Goal: Transaction & Acquisition: Purchase product/service

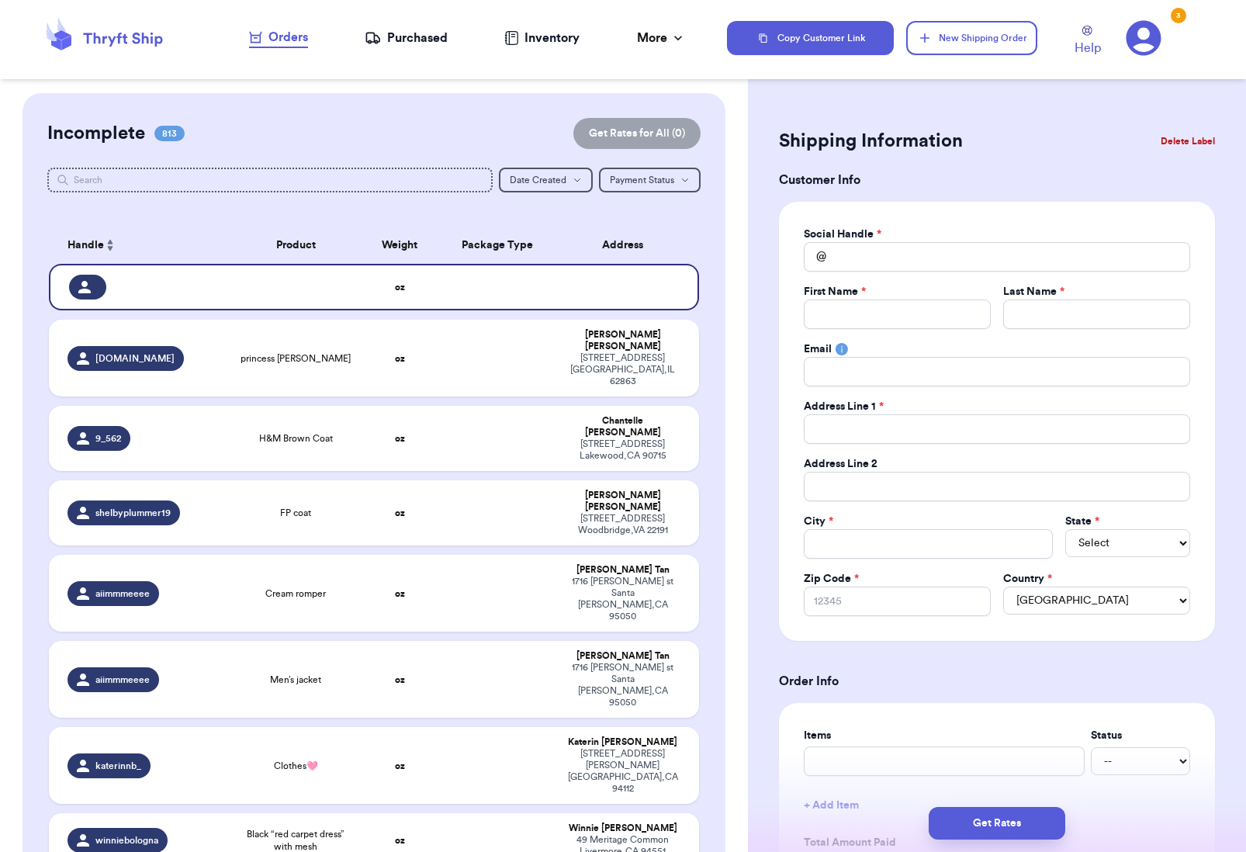
click at [961, 40] on button "New Shipping Order" at bounding box center [971, 38] width 130 height 34
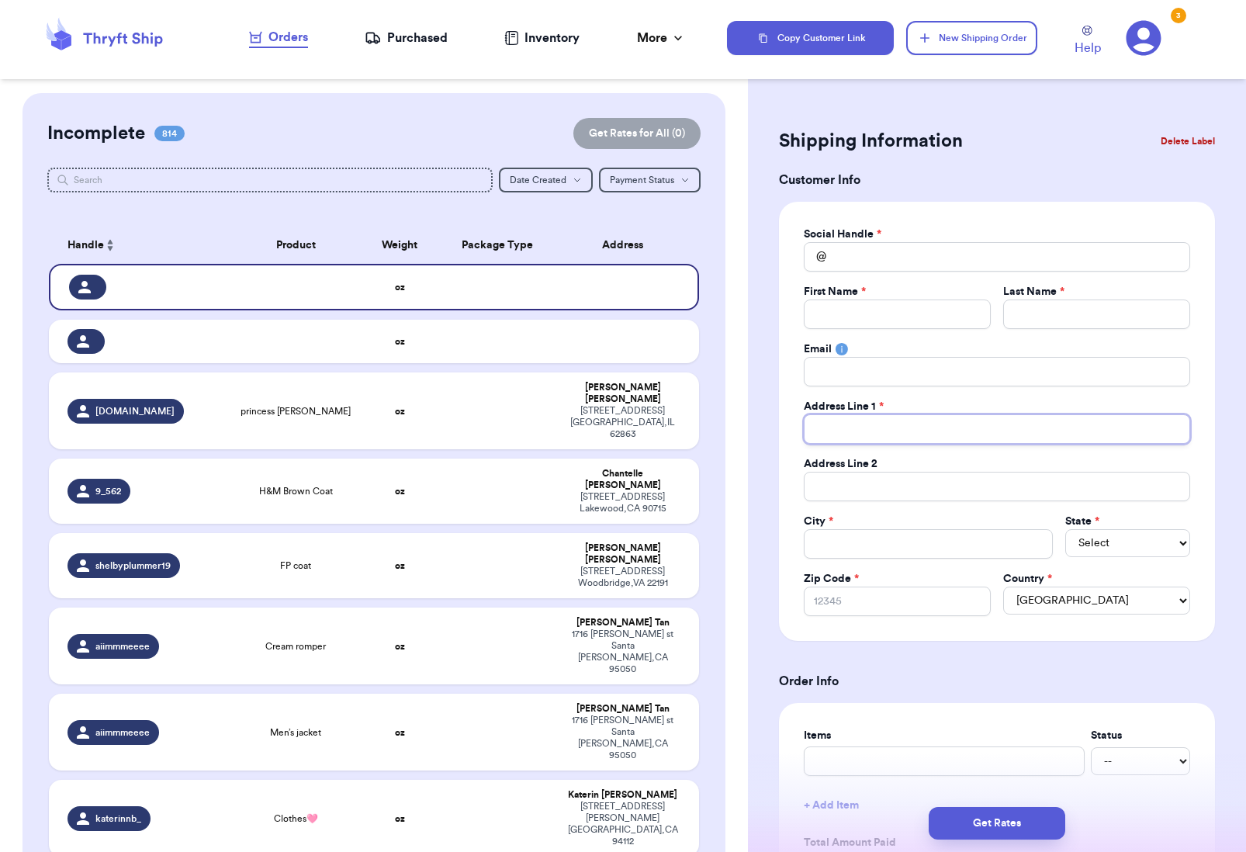
paste input "[STREET_ADDRESS][US_STATE]"
type input "[STREET_ADDRESS][US_STATE]"
paste input "Apt 233"
type input "Apt 233"
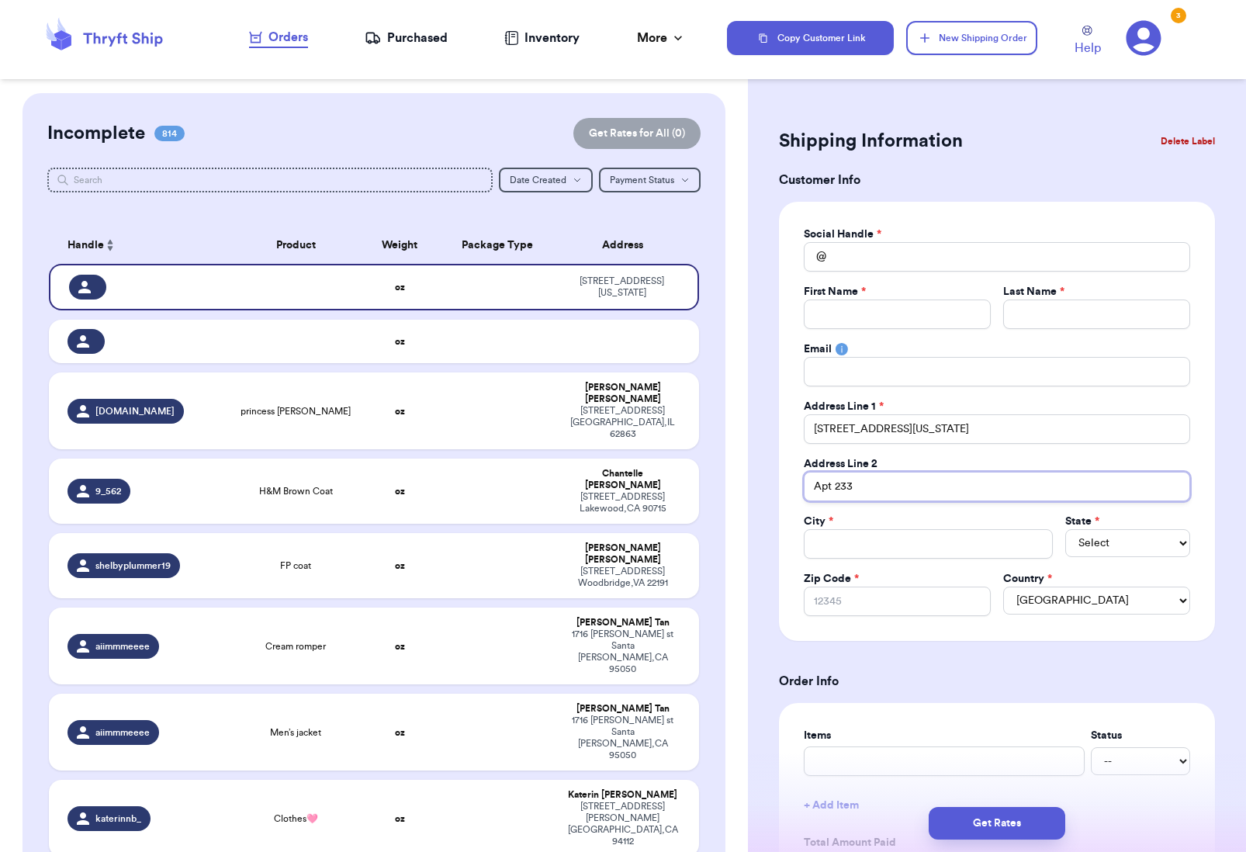
type input "Apt 233"
paste input "[EMAIL_ADDRESS][DOMAIN_NAME]"
type input "[EMAIL_ADDRESS][DOMAIN_NAME]"
click at [857, 262] on input "Total Amount Paid" at bounding box center [997, 256] width 386 height 29
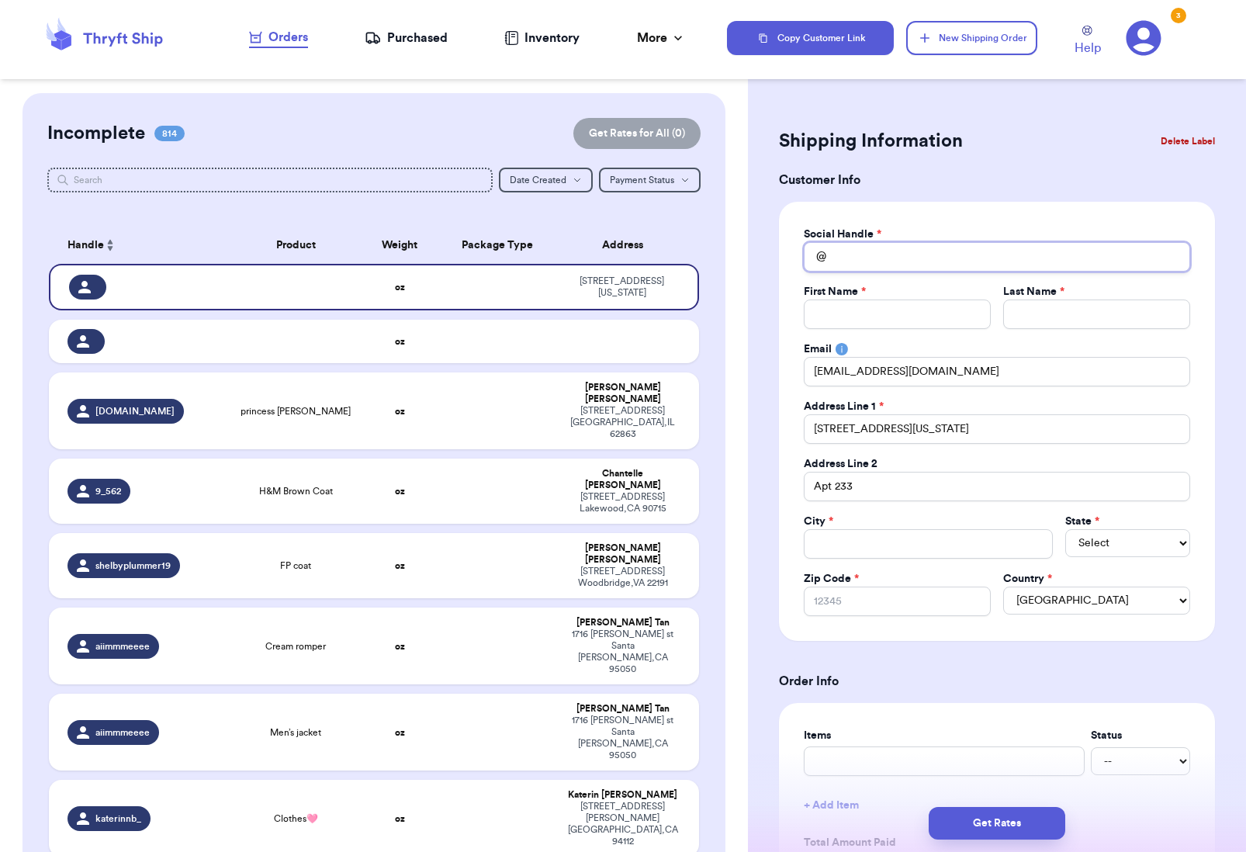
paste input "jls_05"
type input "jls_05"
paste input "[PERSON_NAME]"
type input "[PERSON_NAME]"
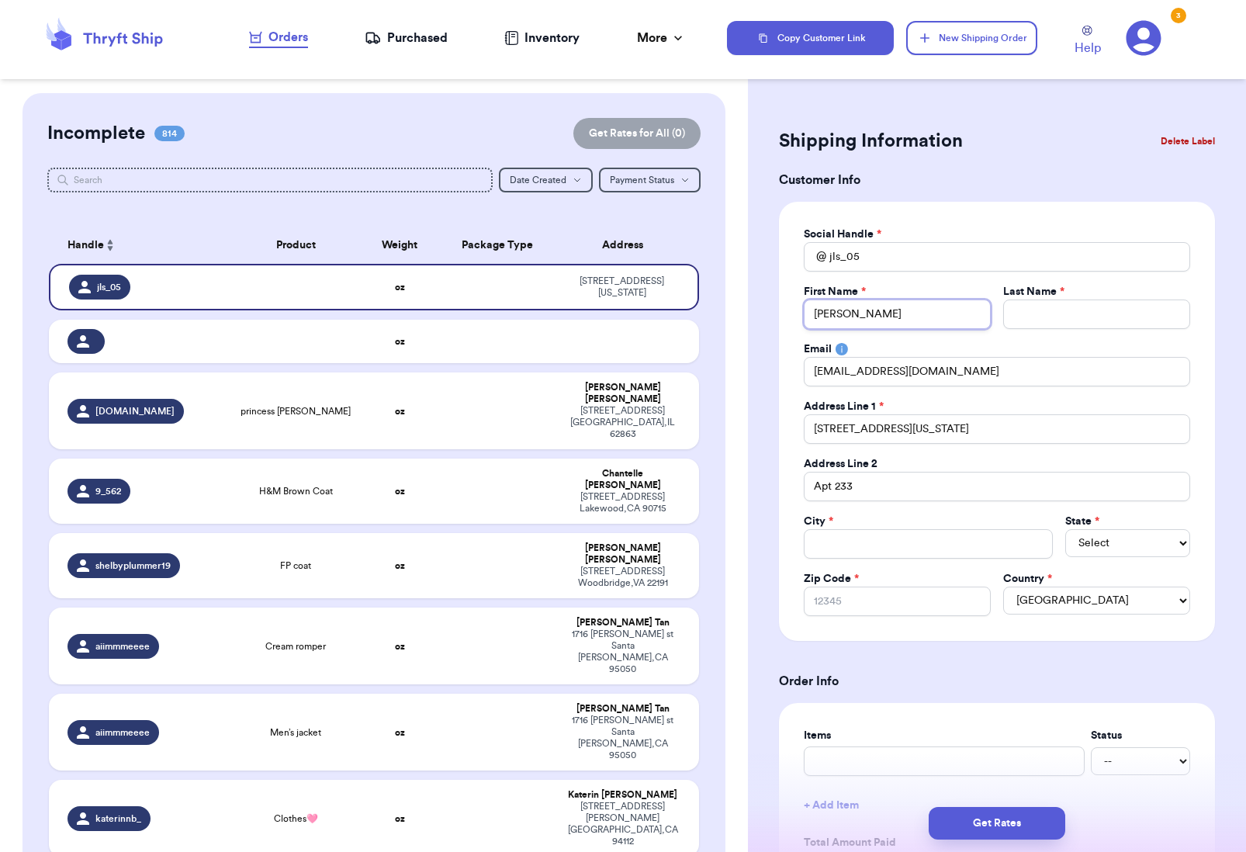
type input "[PERSON_NAME]"
paste input "[PERSON_NAME]"
type input "[PERSON_NAME]"
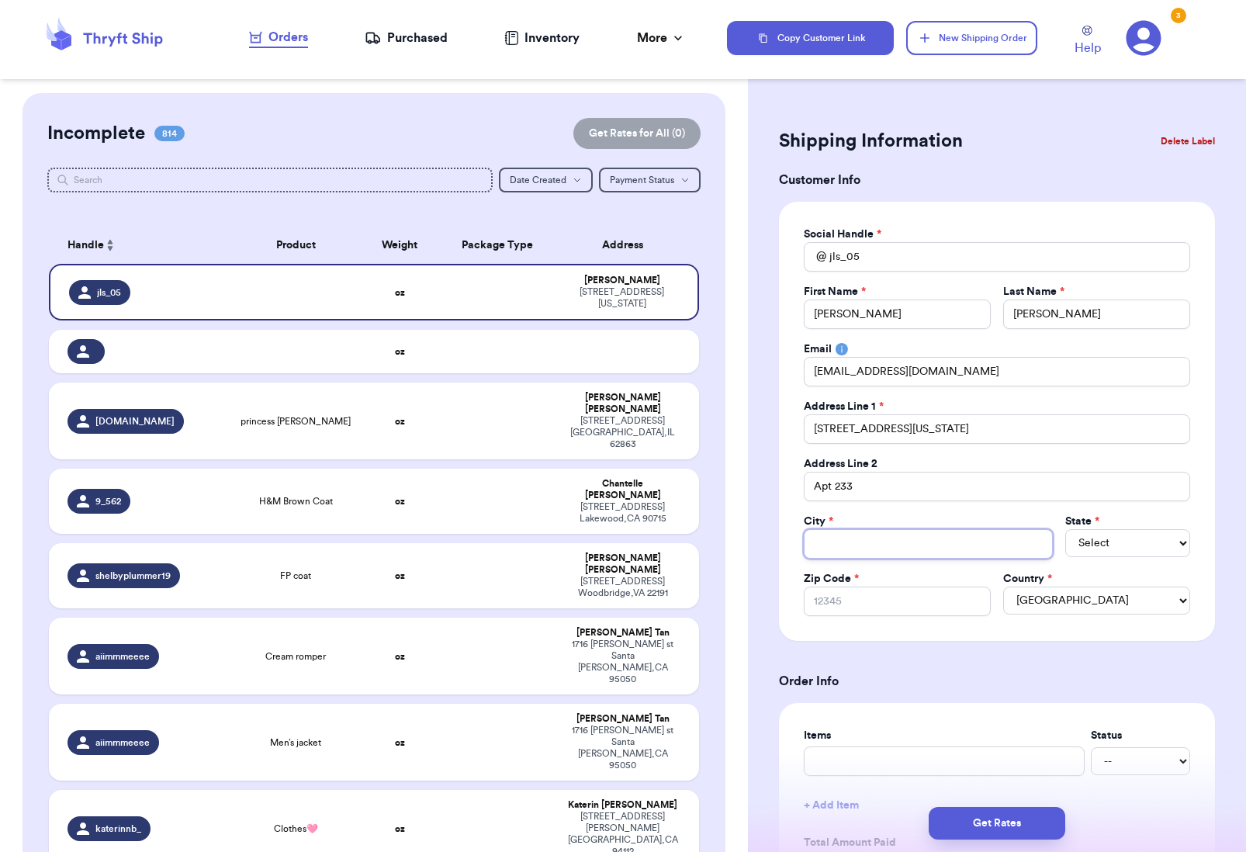
paste input "[GEOGRAPHIC_DATA]"
type input "[GEOGRAPHIC_DATA]"
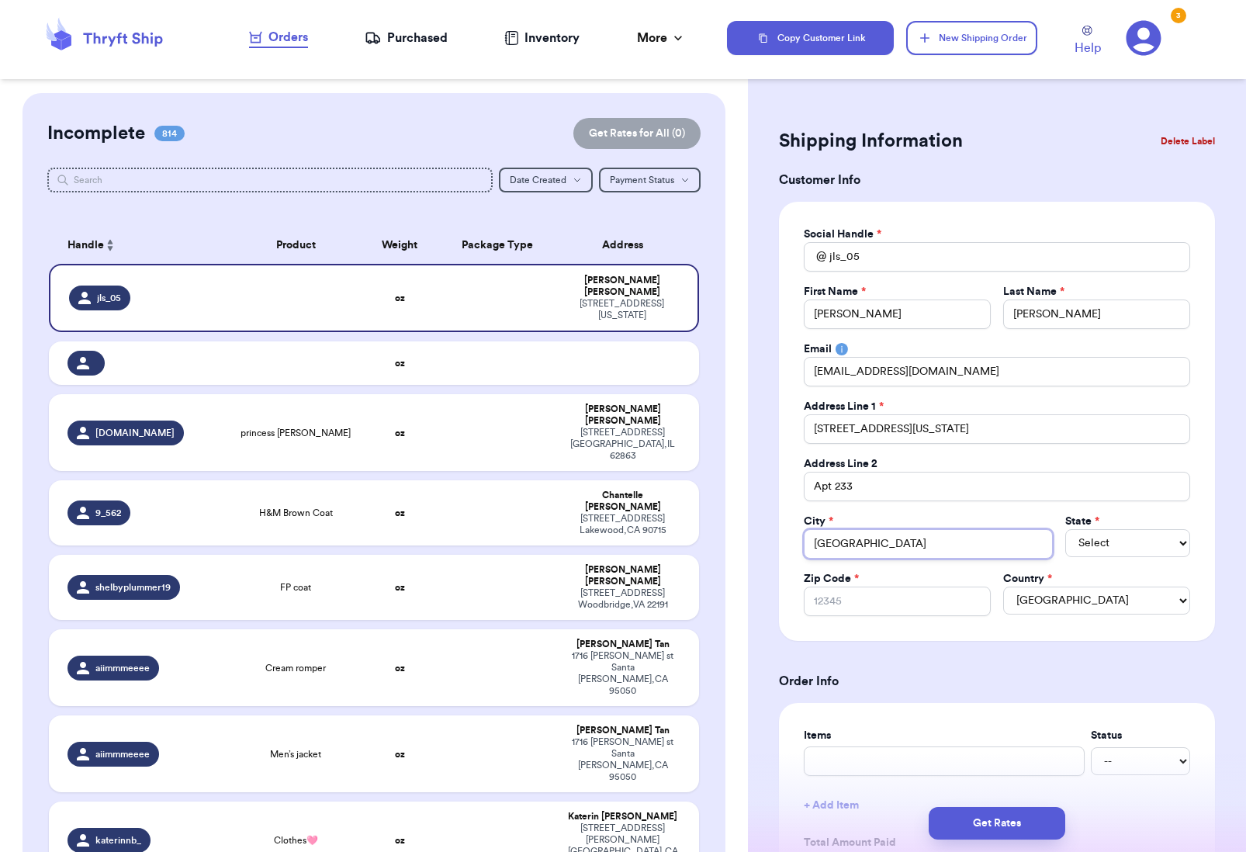
type input "[GEOGRAPHIC_DATA]"
paste input "55904"
type input "55904"
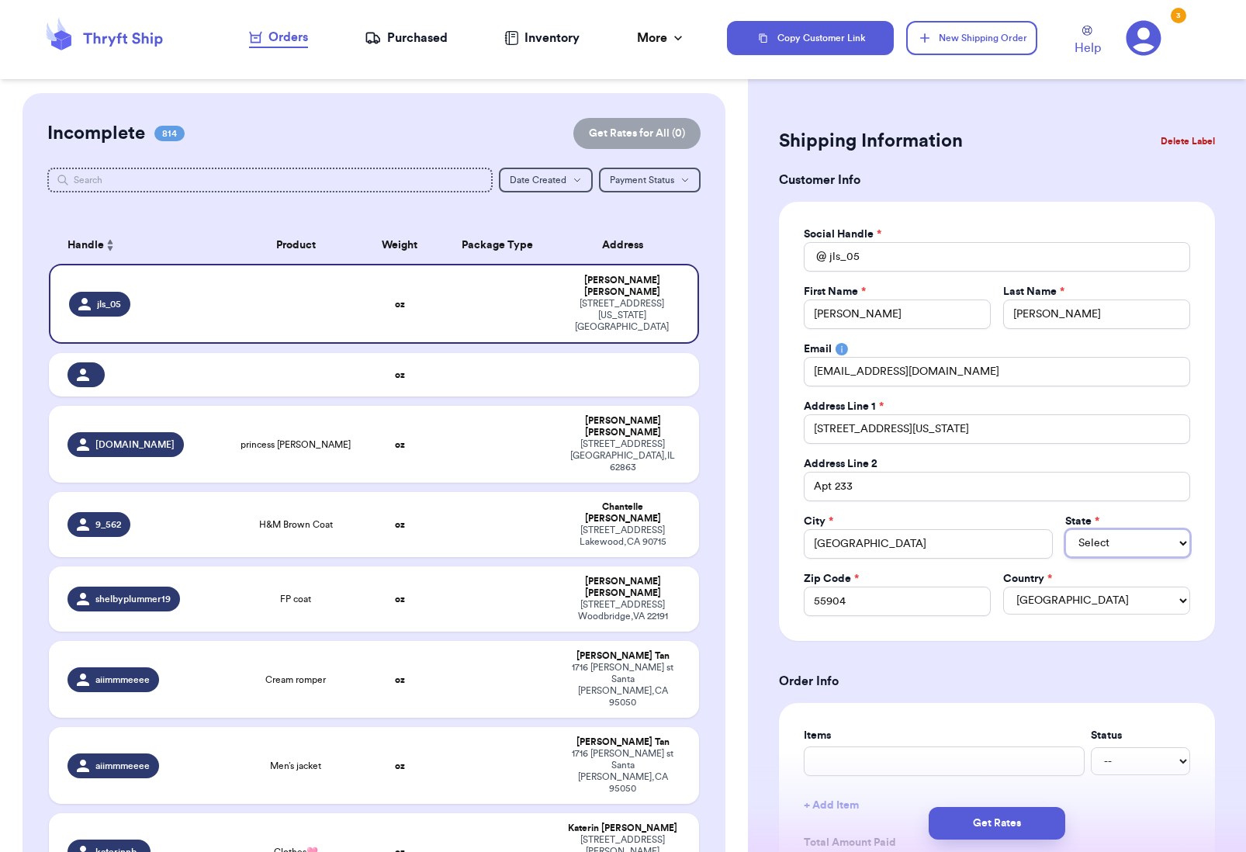
select select "MN"
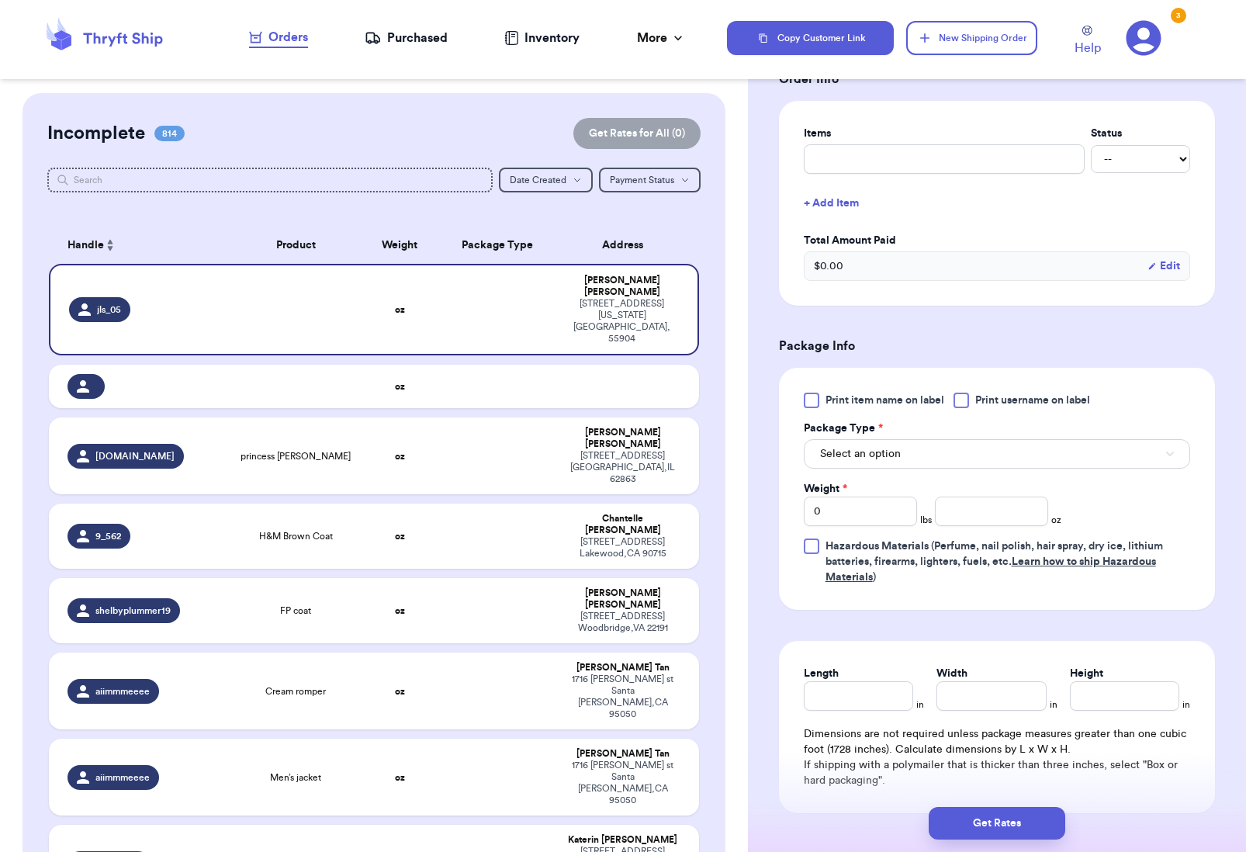
scroll to position [604, 0]
click at [942, 448] on button "Select an option" at bounding box center [997, 452] width 386 height 29
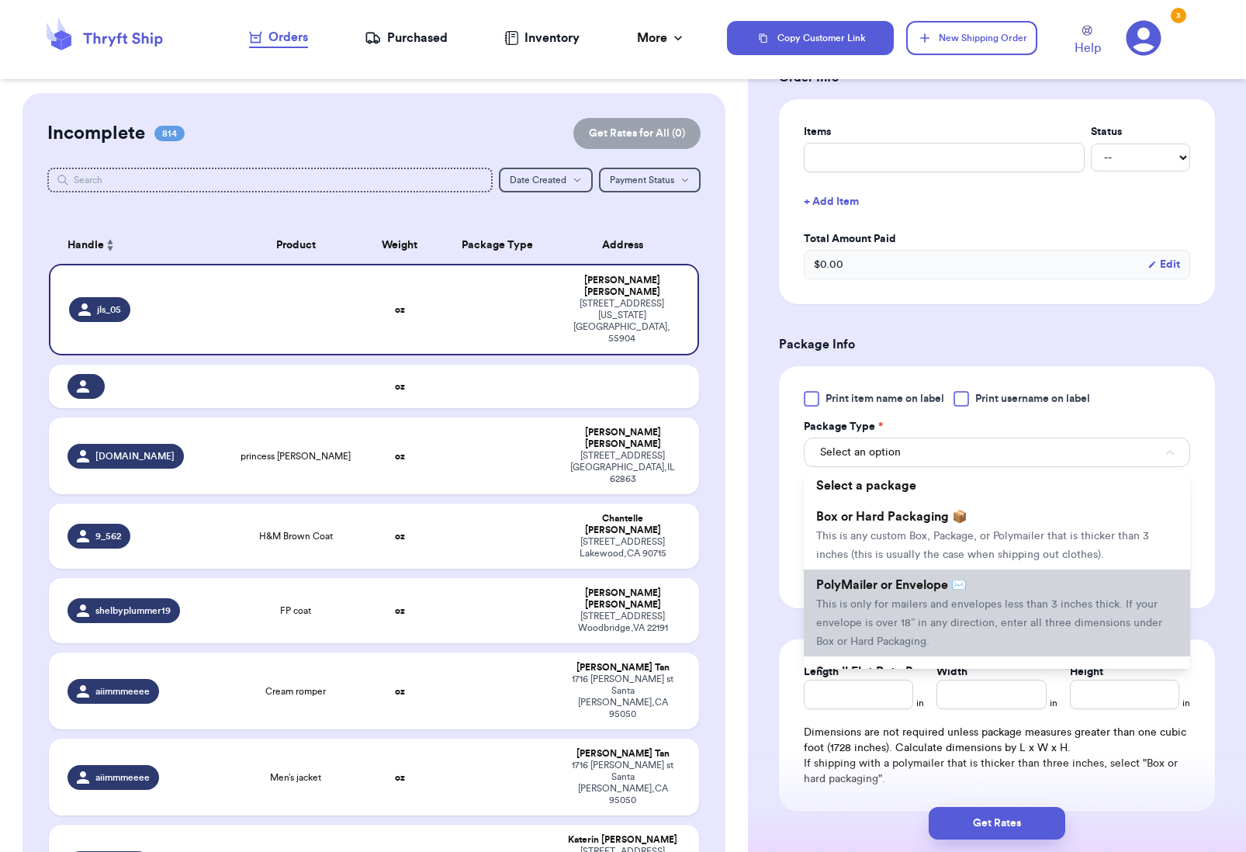
click at [965, 580] on span "PolyMailer or Envelope ✉️" at bounding box center [891, 585] width 151 height 12
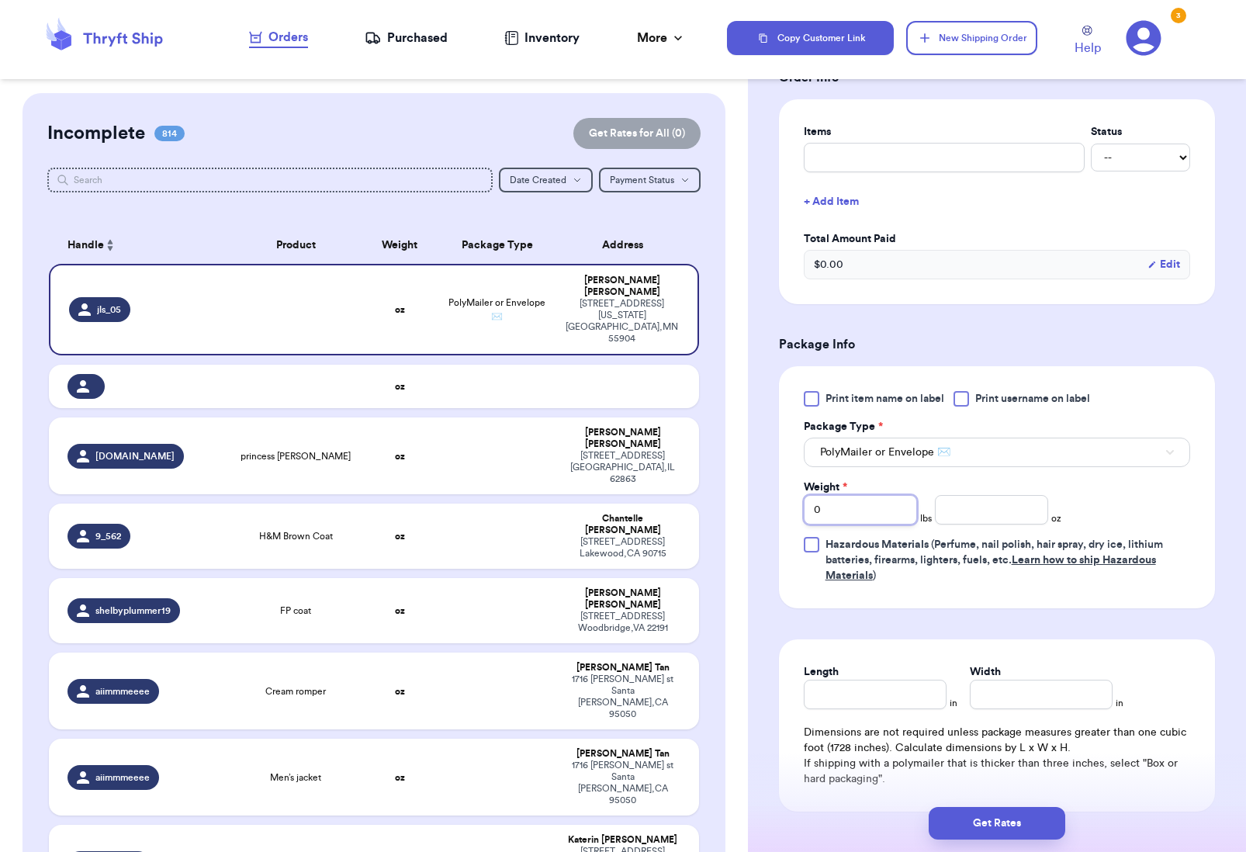
click at [874, 510] on input "0" at bounding box center [860, 509] width 113 height 29
click at [874, 511] on input "0" at bounding box center [860, 509] width 113 height 29
type input "2"
click at [957, 509] on input "number" at bounding box center [991, 509] width 113 height 29
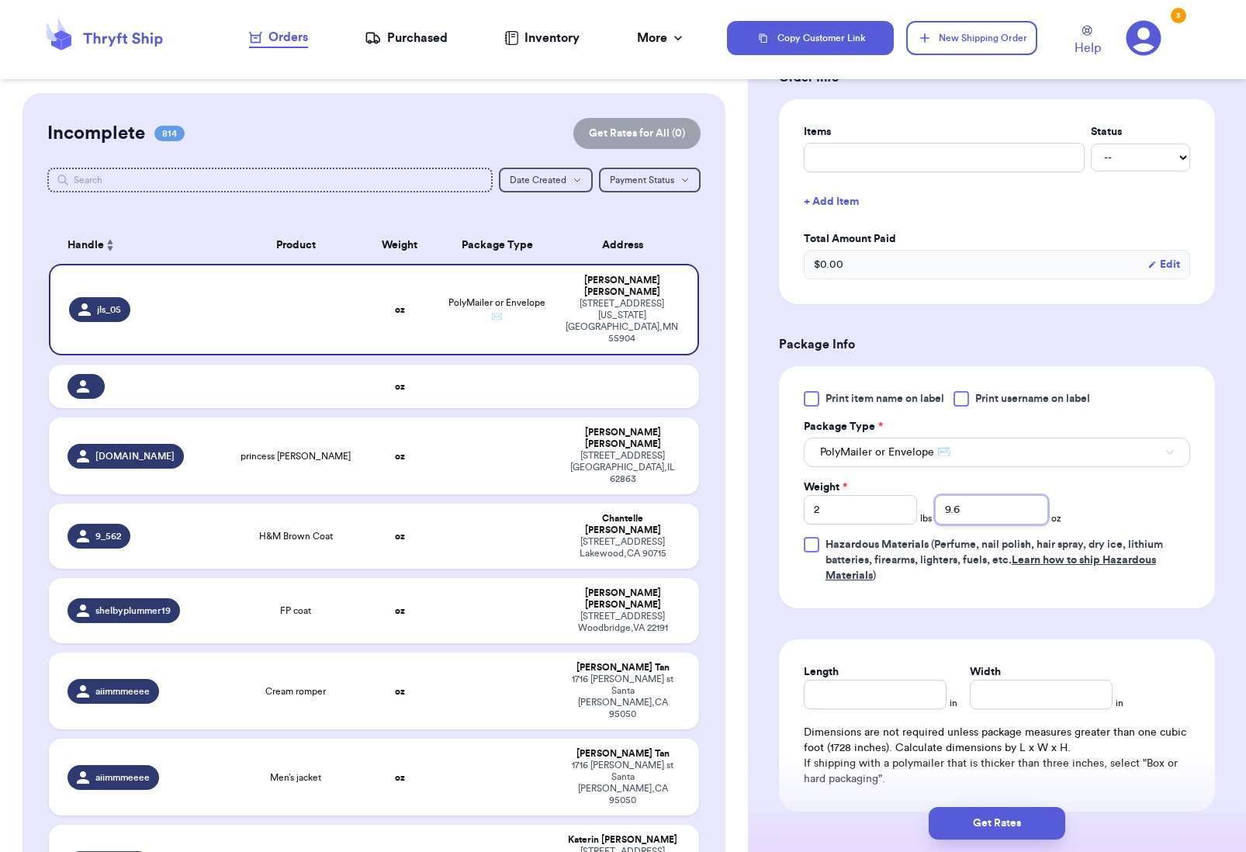
type input "9.6"
click at [873, 699] on input "Length" at bounding box center [875, 694] width 143 height 29
type input "5"
click at [975, 706] on input "Width *" at bounding box center [1041, 694] width 143 height 29
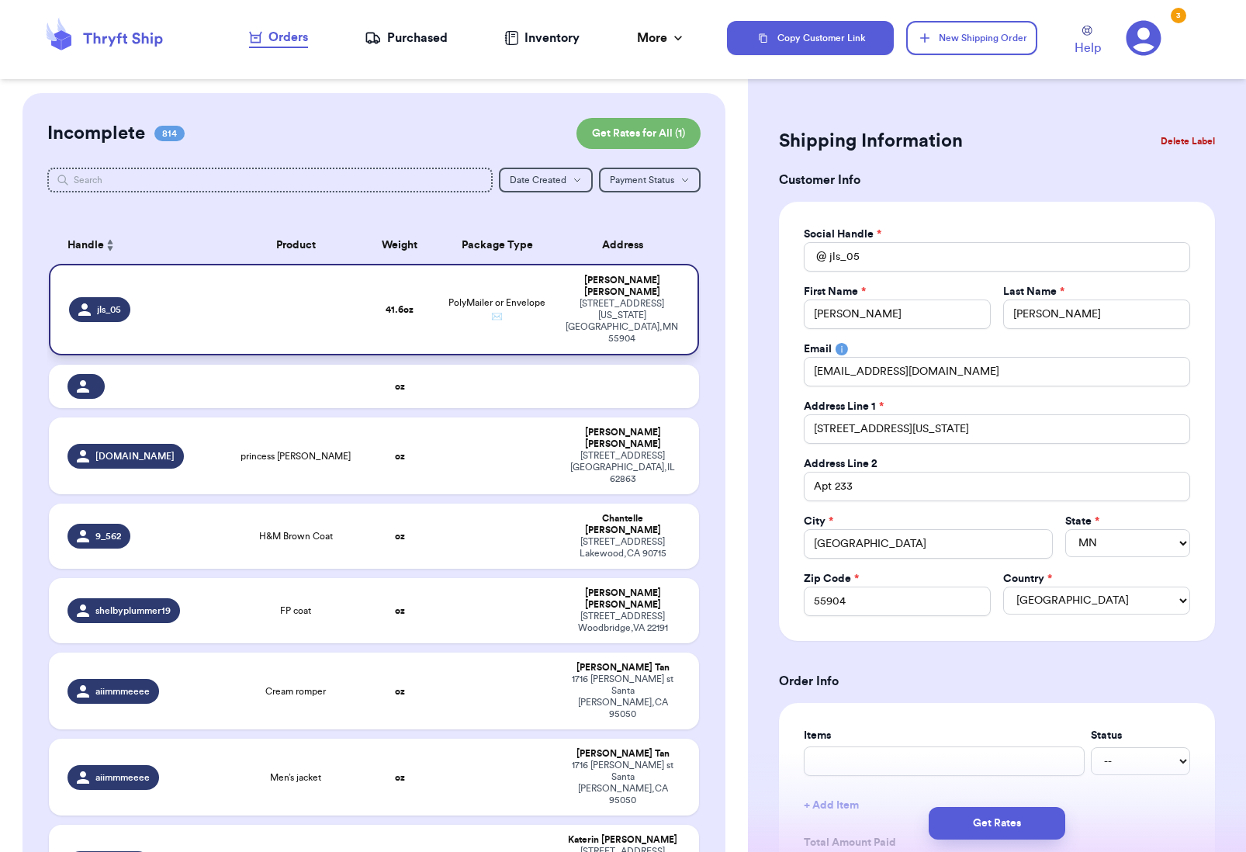
scroll to position [0, 0]
type input "7"
click at [1020, 829] on button "Get Rates" at bounding box center [997, 823] width 137 height 33
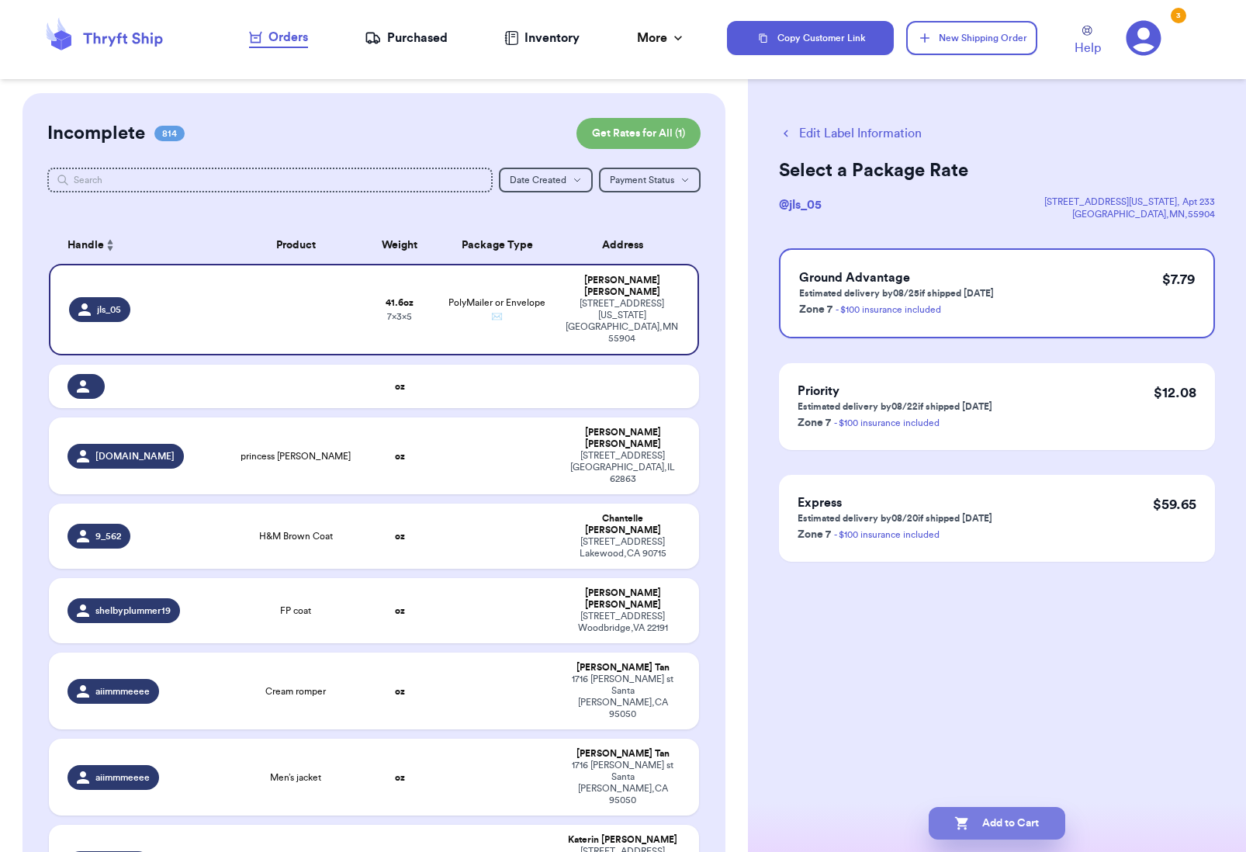
click at [1020, 829] on button "Add to Cart" at bounding box center [997, 823] width 137 height 33
checkbox input "true"
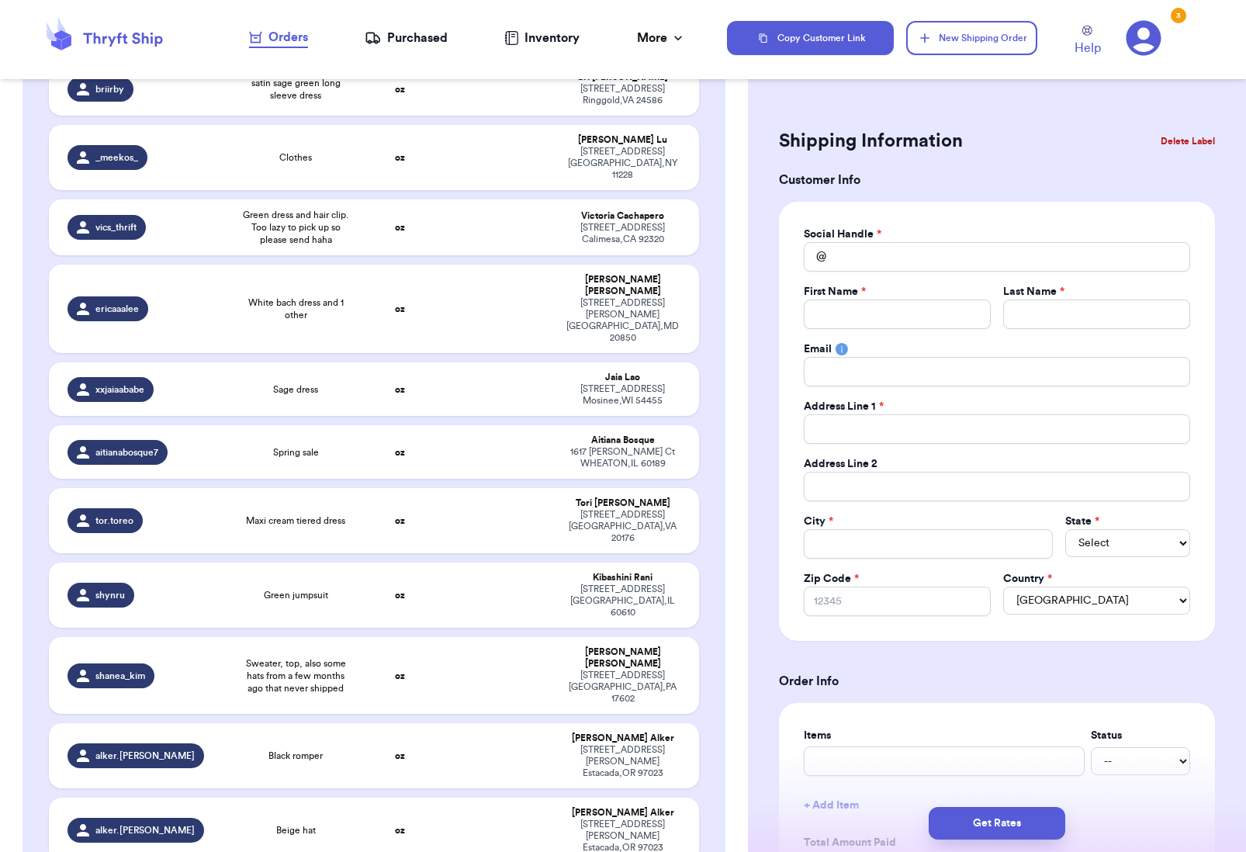
scroll to position [6068, 0]
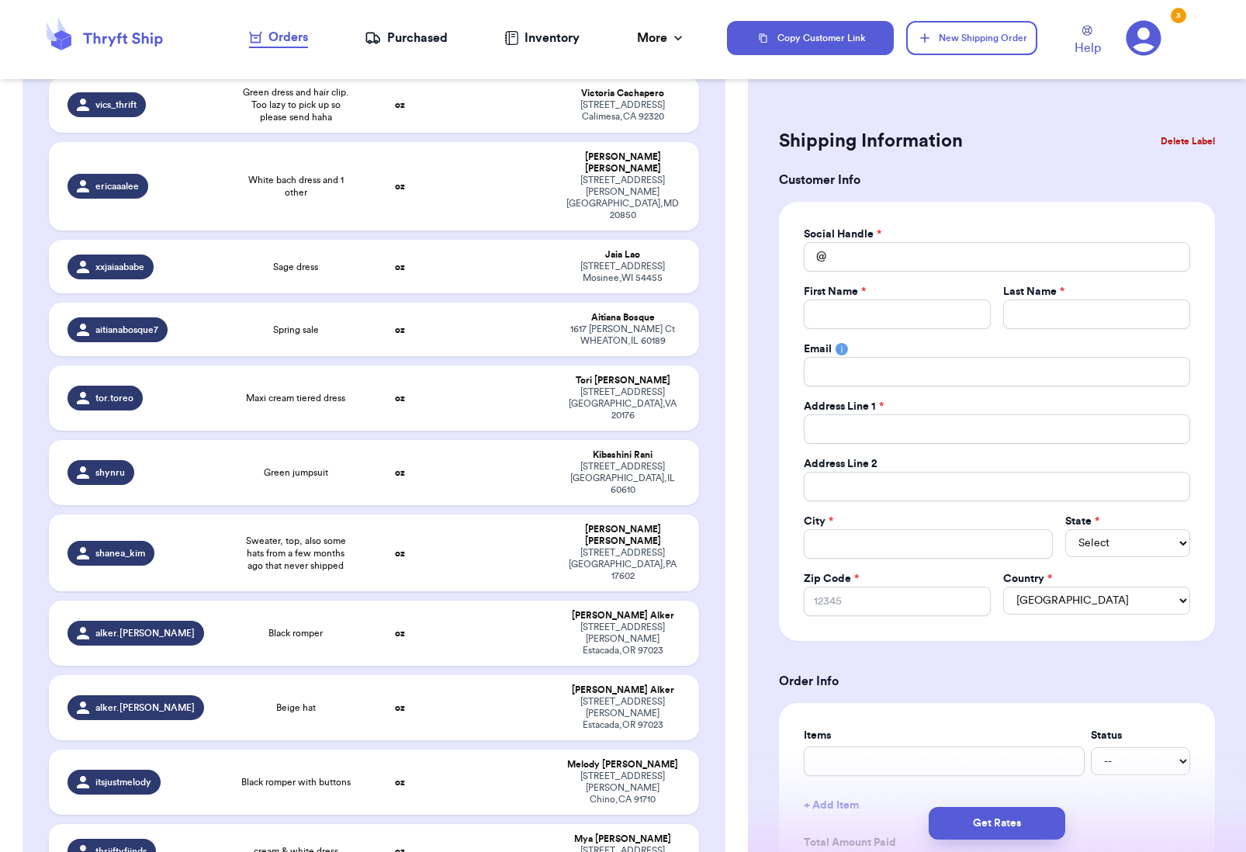
drag, startPoint x: 743, startPoint y: 108, endPoint x: 736, endPoint y: 418, distance: 310.5
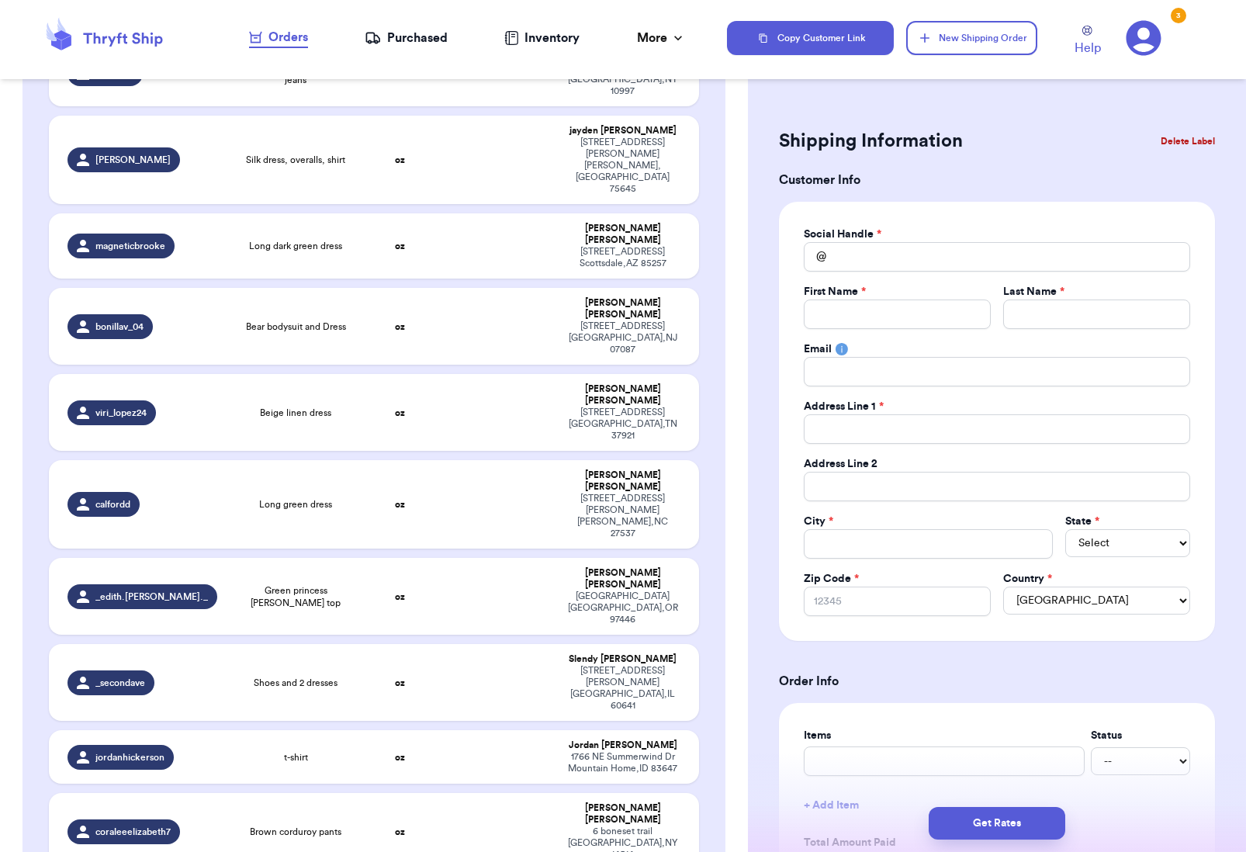
scroll to position [51443, 0]
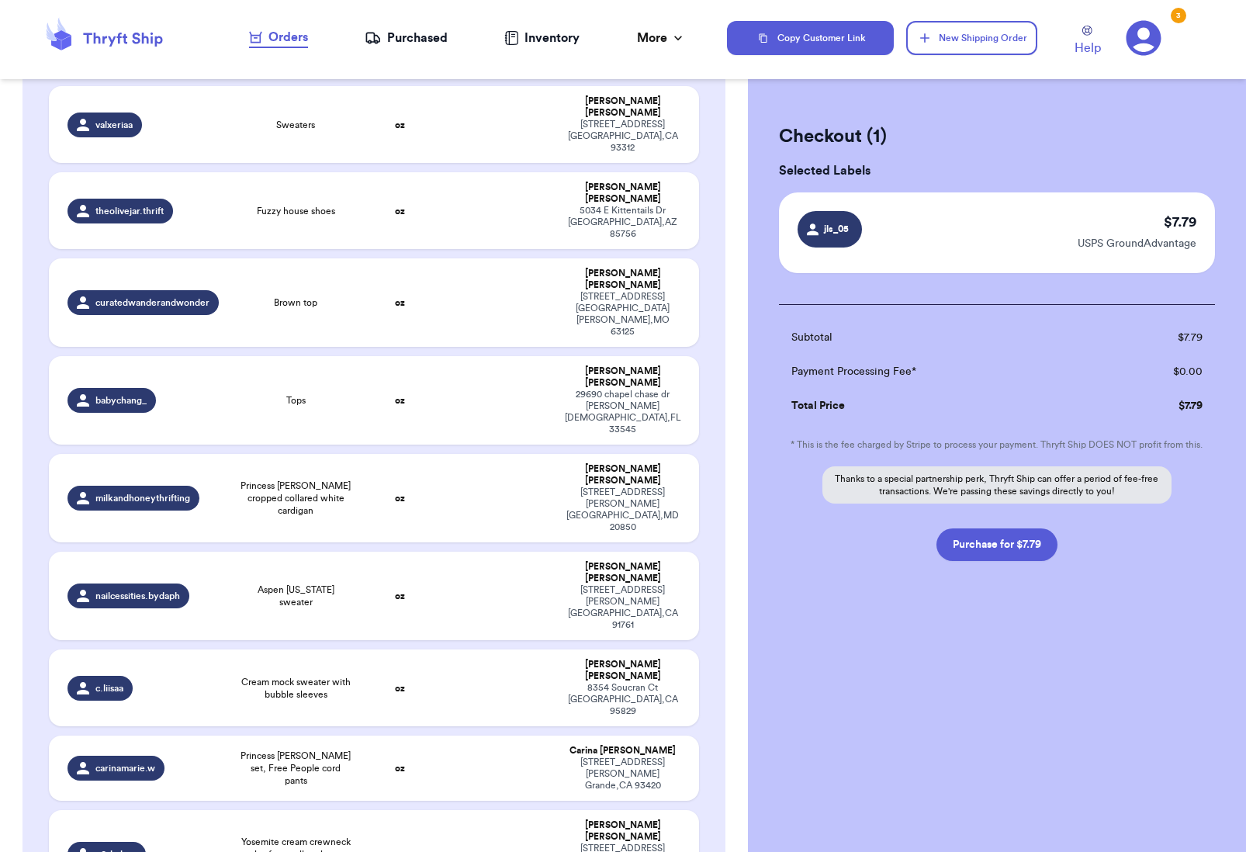
scroll to position [51440, 0]
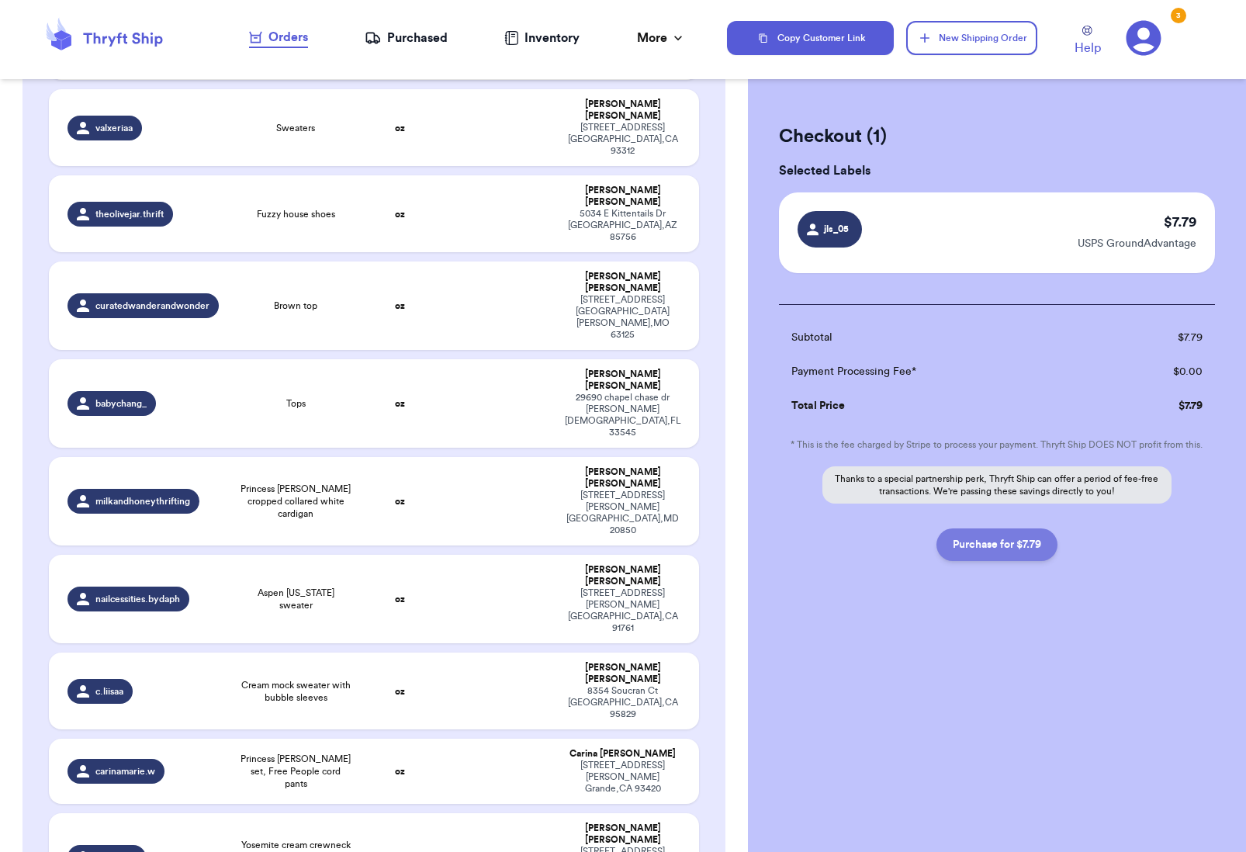
click at [998, 548] on button "Purchase for $7.79" at bounding box center [997, 544] width 121 height 33
checkbox input "false"
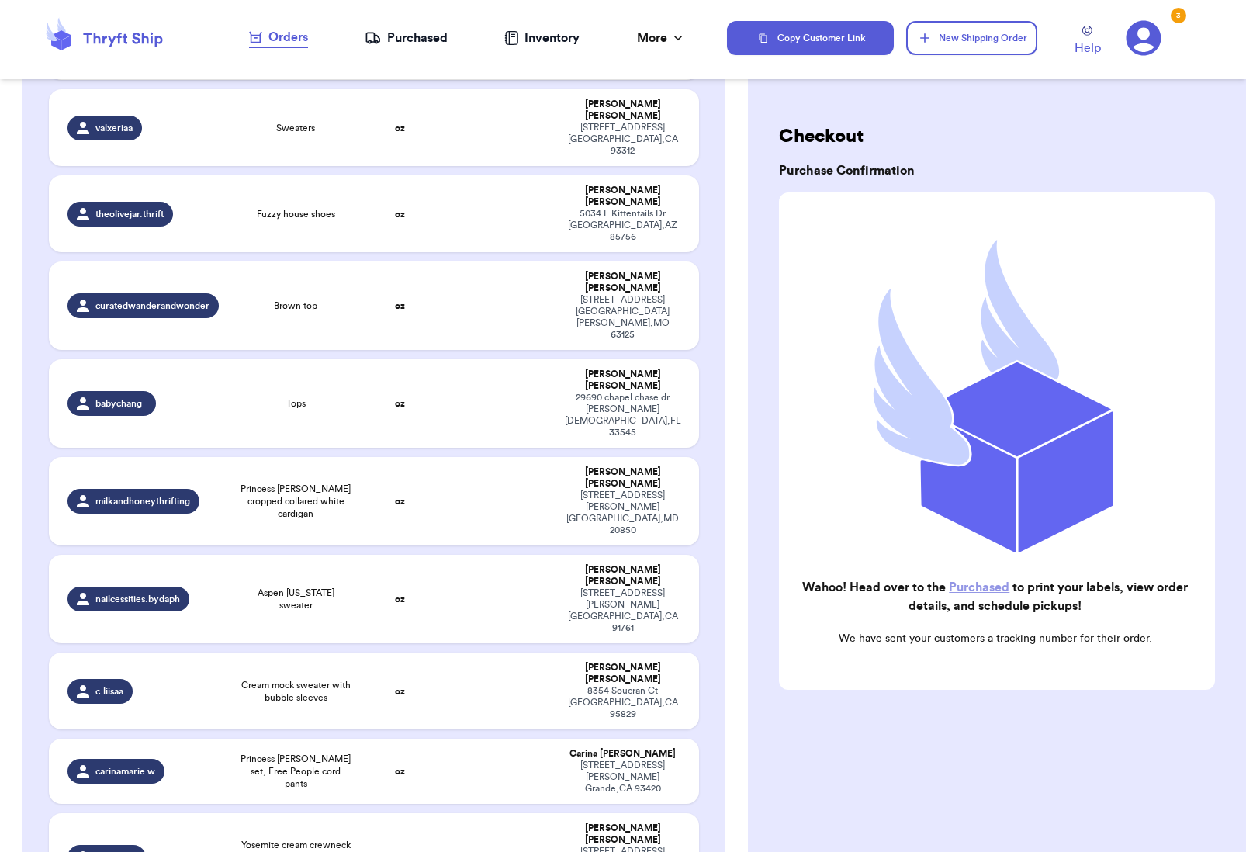
click at [987, 590] on link "Purchased" at bounding box center [979, 587] width 61 height 12
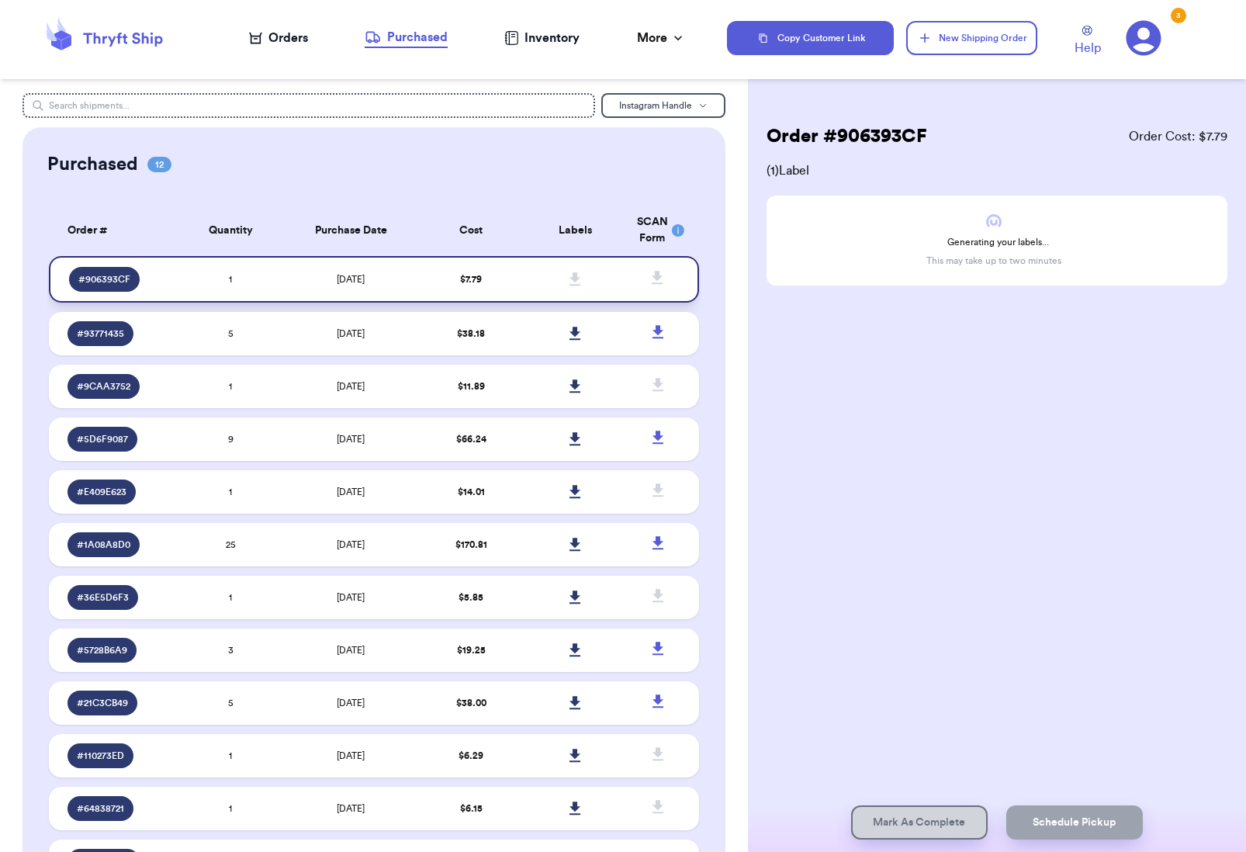
click at [555, 287] on td at bounding box center [575, 279] width 104 height 47
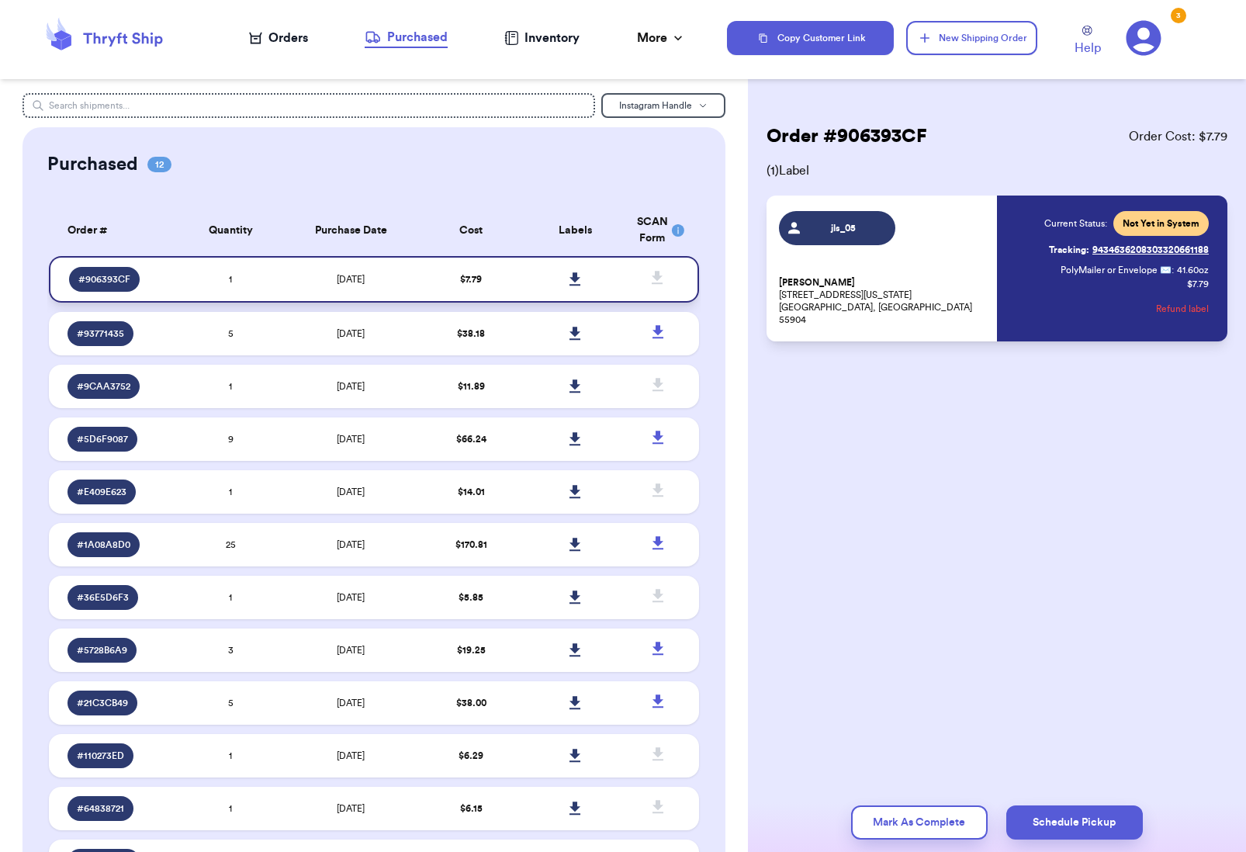
click at [580, 286] on icon at bounding box center [576, 279] width 12 height 14
click at [1096, 830] on button "Schedule Pickup" at bounding box center [1074, 822] width 137 height 34
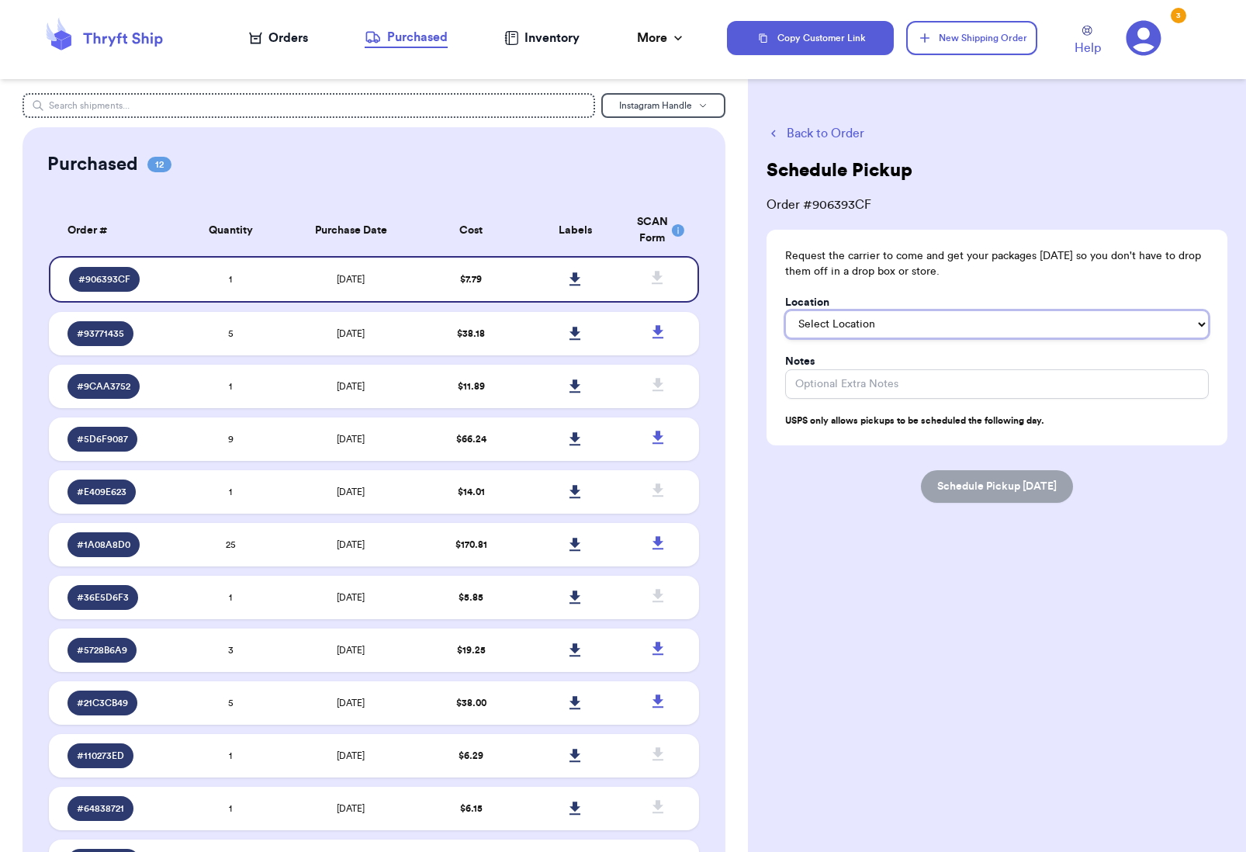
select select "Front Door"
